Goal: Navigation & Orientation: Find specific page/section

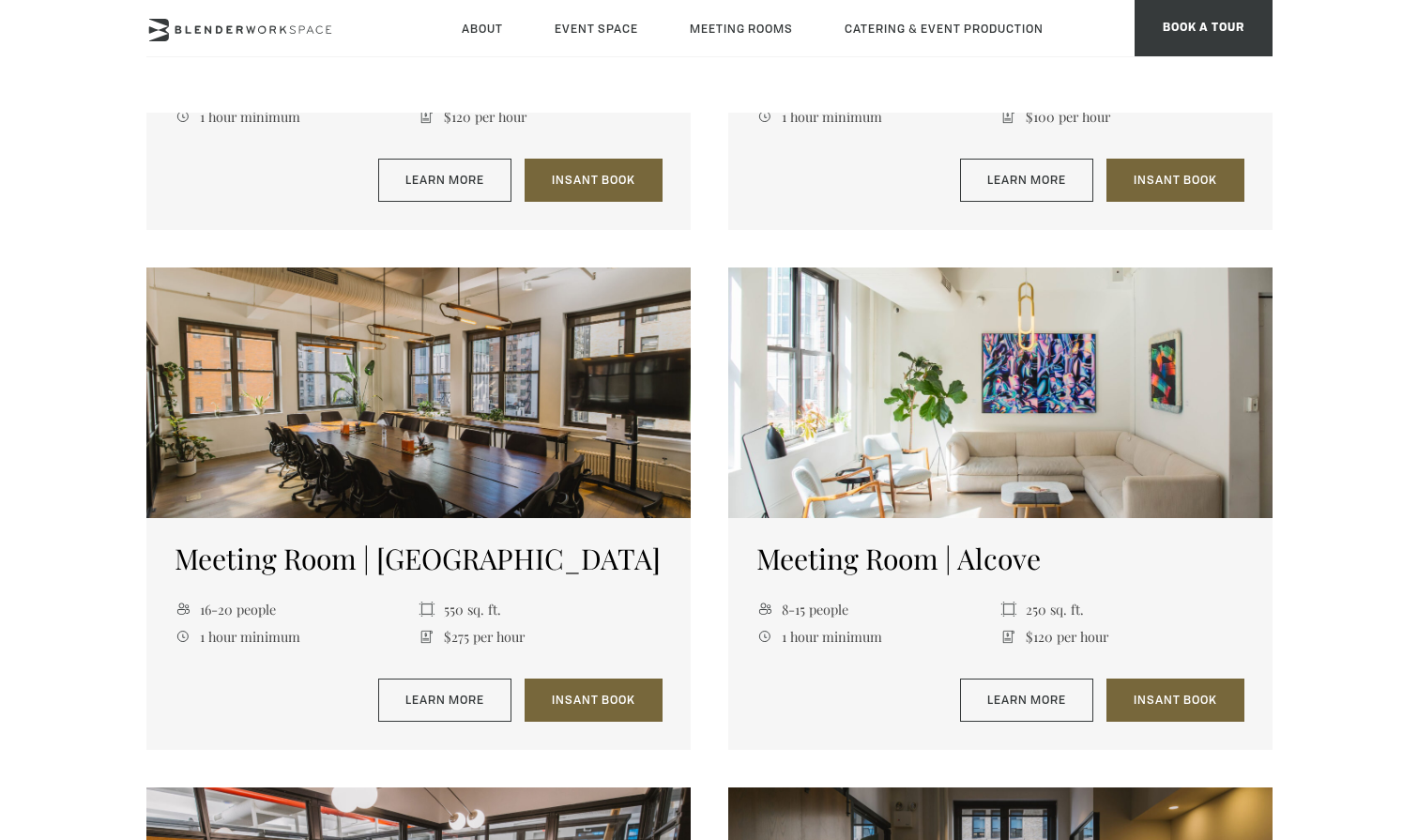
scroll to position [1642, 0]
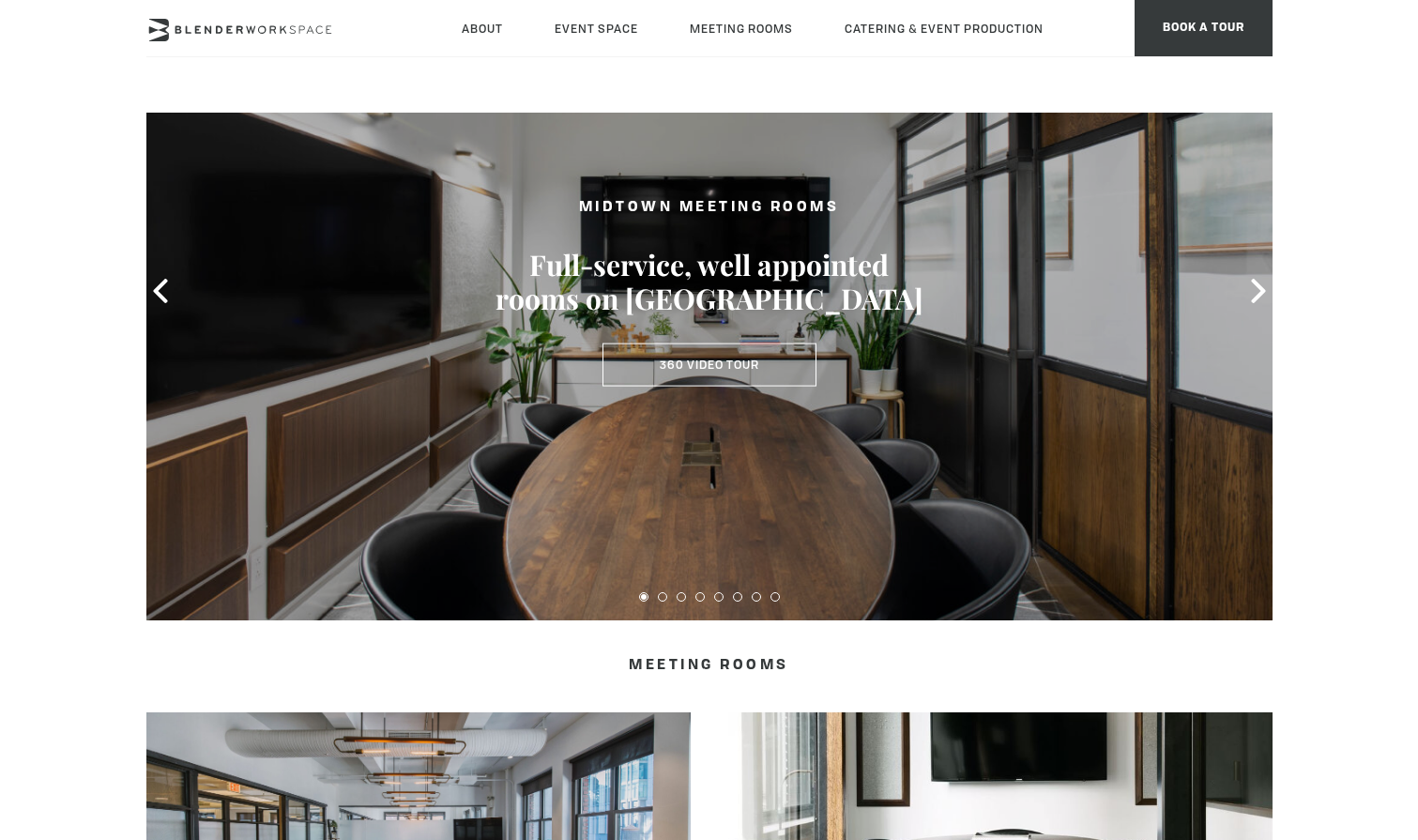
scroll to position [145, 0]
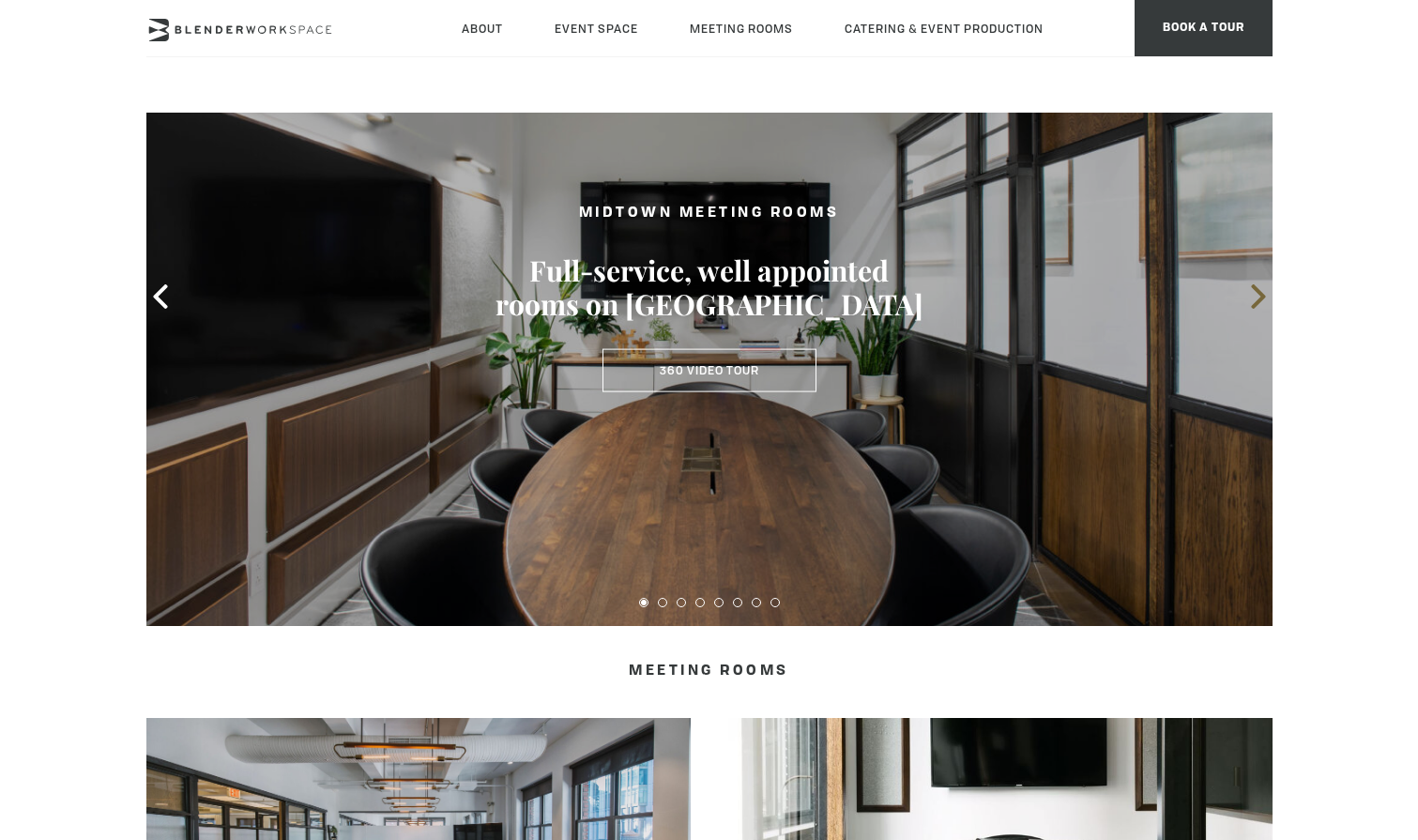
click at [1252, 297] on icon at bounding box center [1258, 297] width 24 height 24
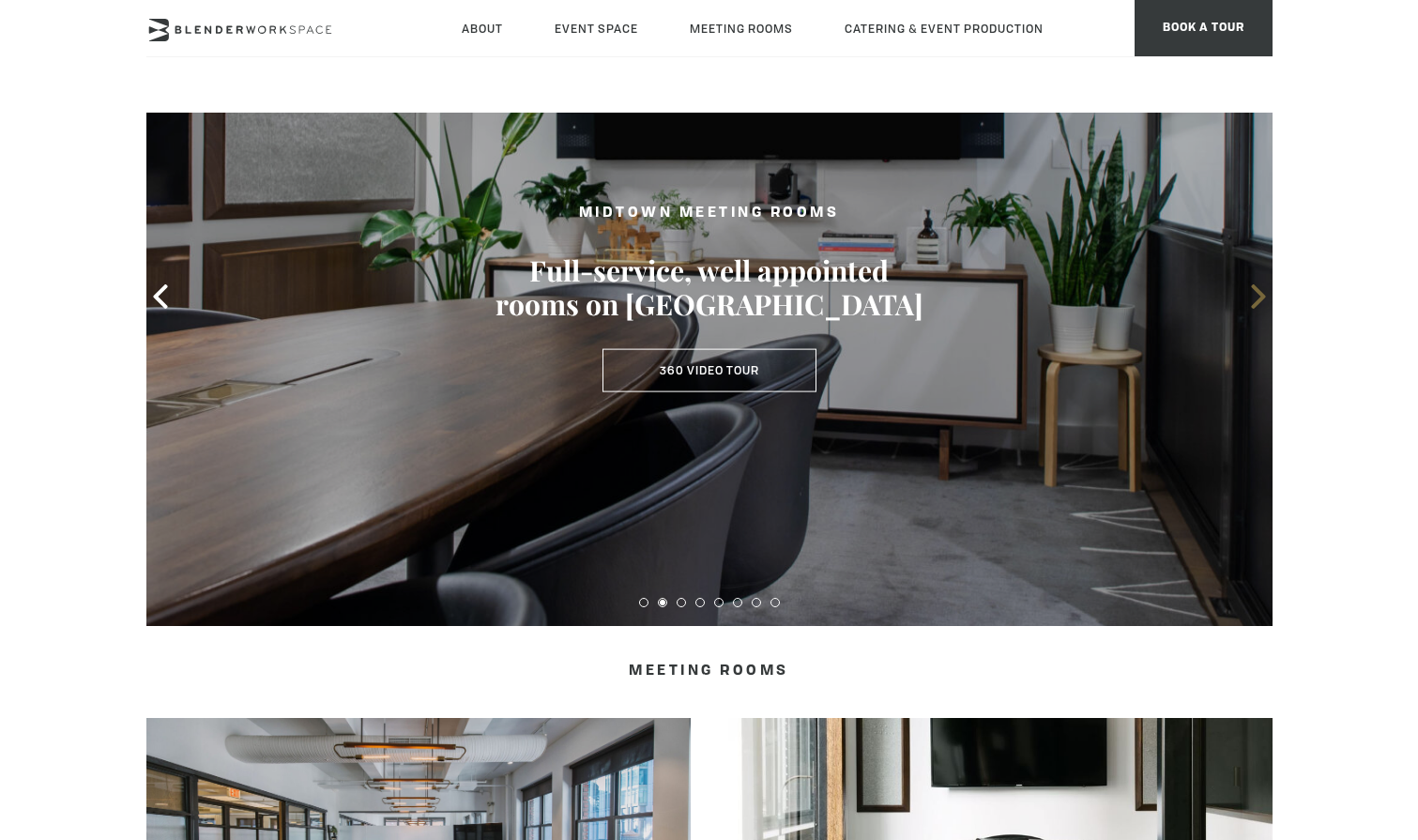
click at [1252, 297] on icon at bounding box center [1258, 297] width 24 height 24
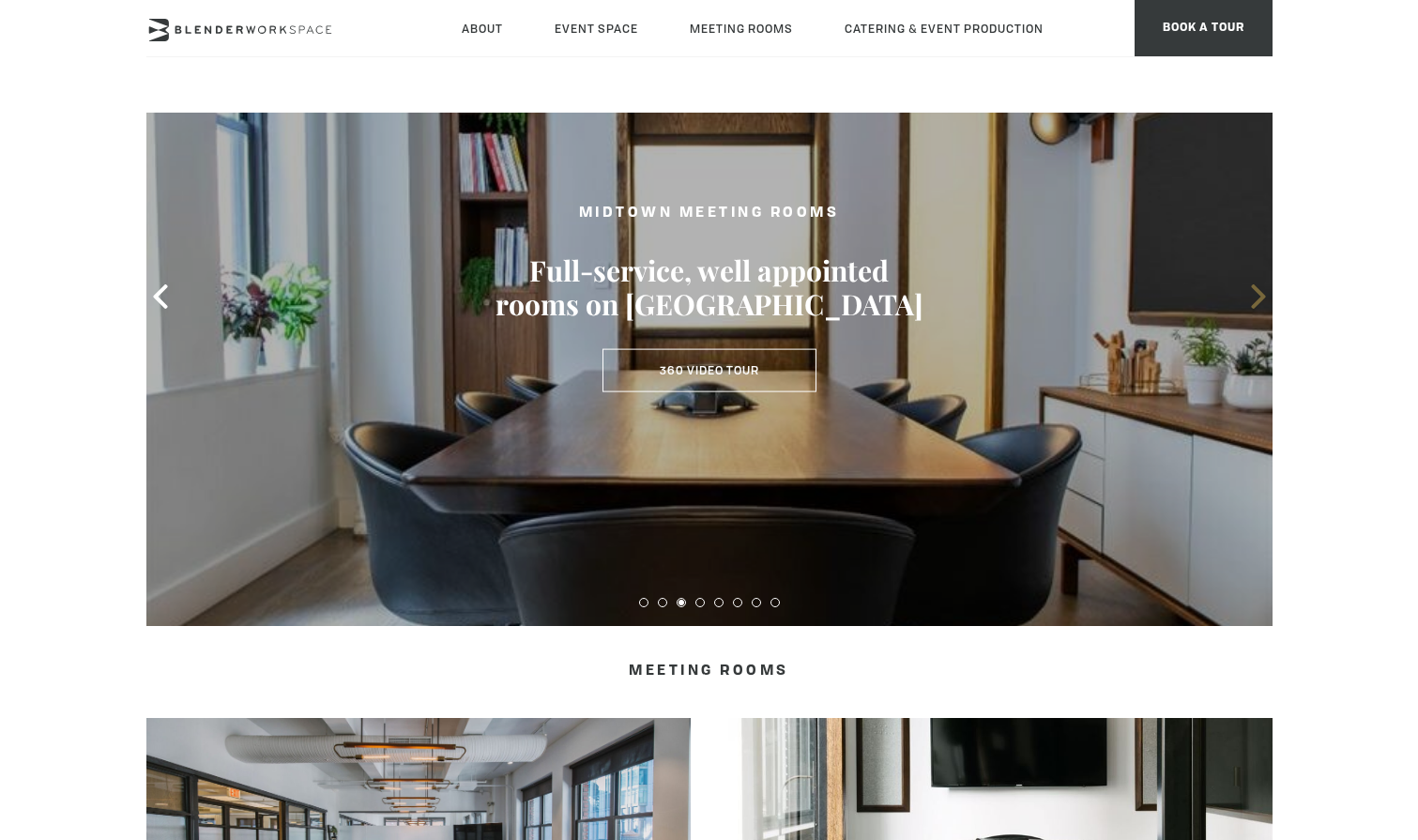
click at [1252, 297] on icon at bounding box center [1258, 297] width 24 height 24
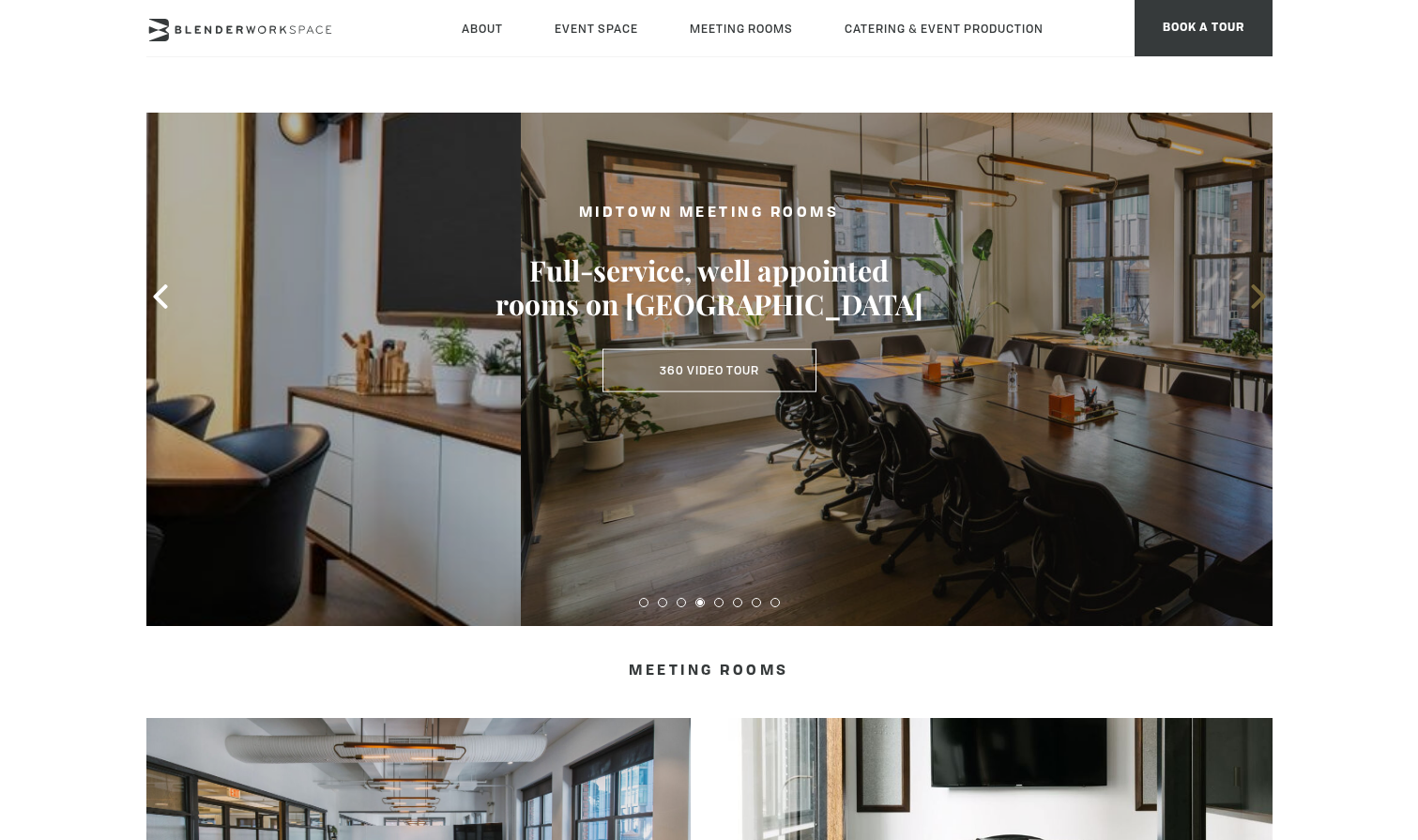
click at [1252, 297] on icon at bounding box center [1258, 297] width 24 height 24
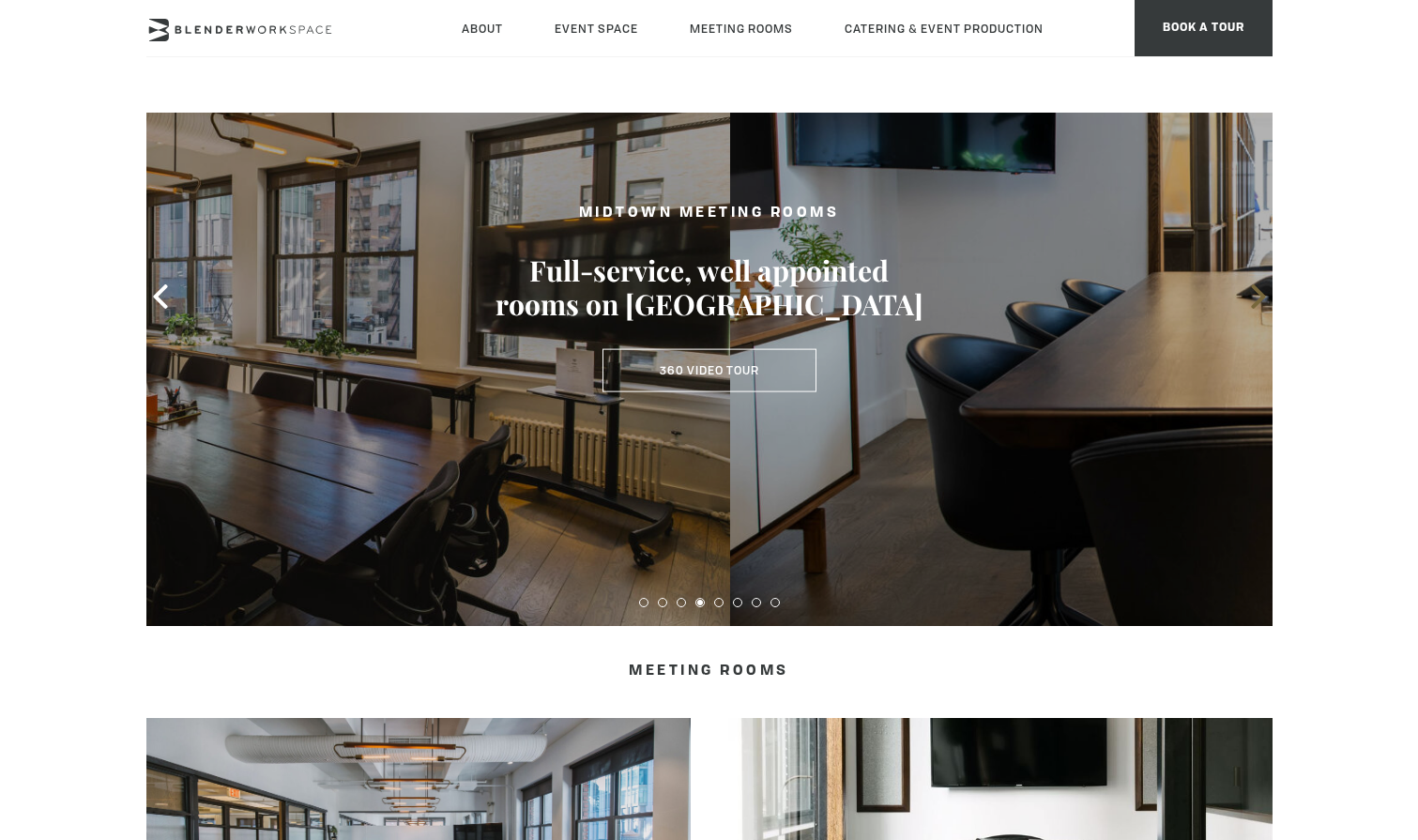
click at [1252, 297] on icon at bounding box center [1258, 297] width 24 height 24
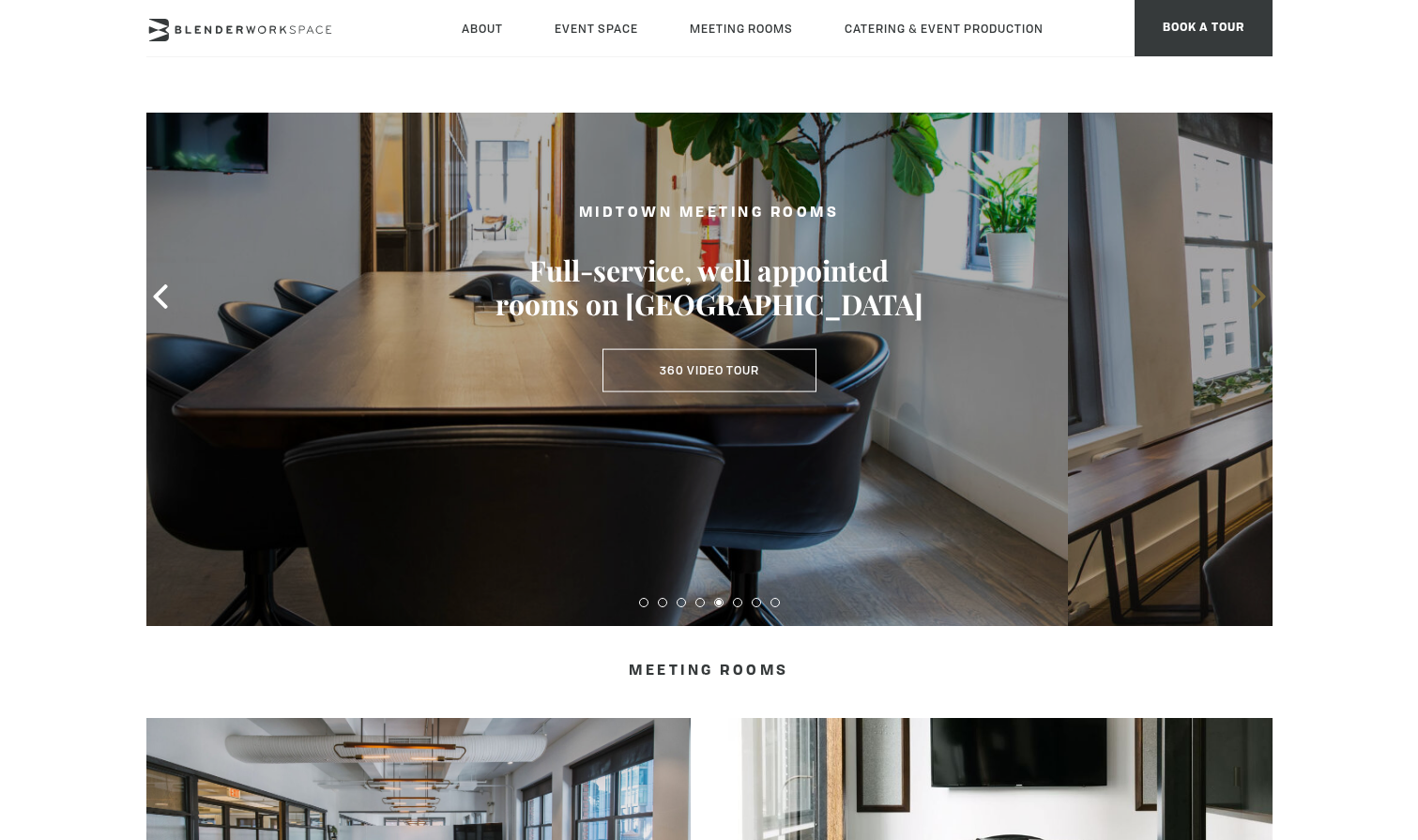
click at [1252, 297] on icon at bounding box center [1258, 297] width 24 height 24
